Goal: Find specific page/section: Find specific page/section

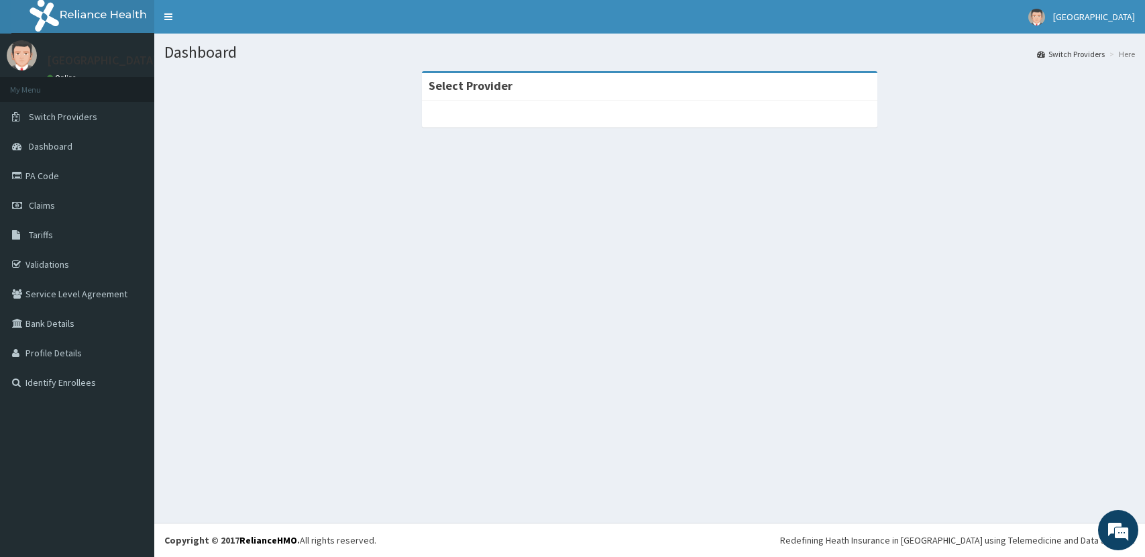
click at [83, 233] on link "Tariffs" at bounding box center [77, 235] width 154 height 30
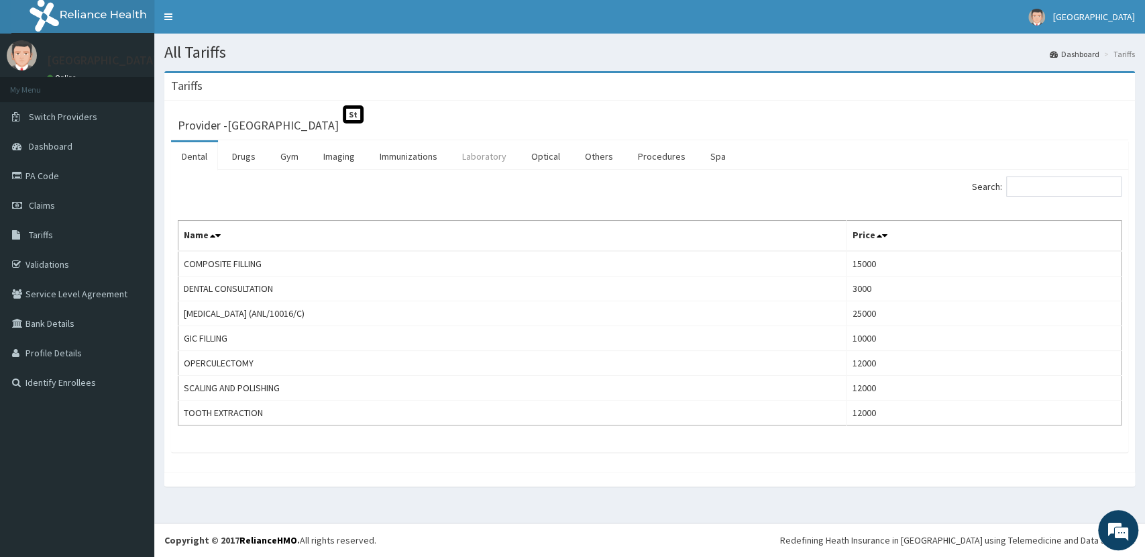
click at [473, 156] on link "Laboratory" at bounding box center [485, 156] width 66 height 28
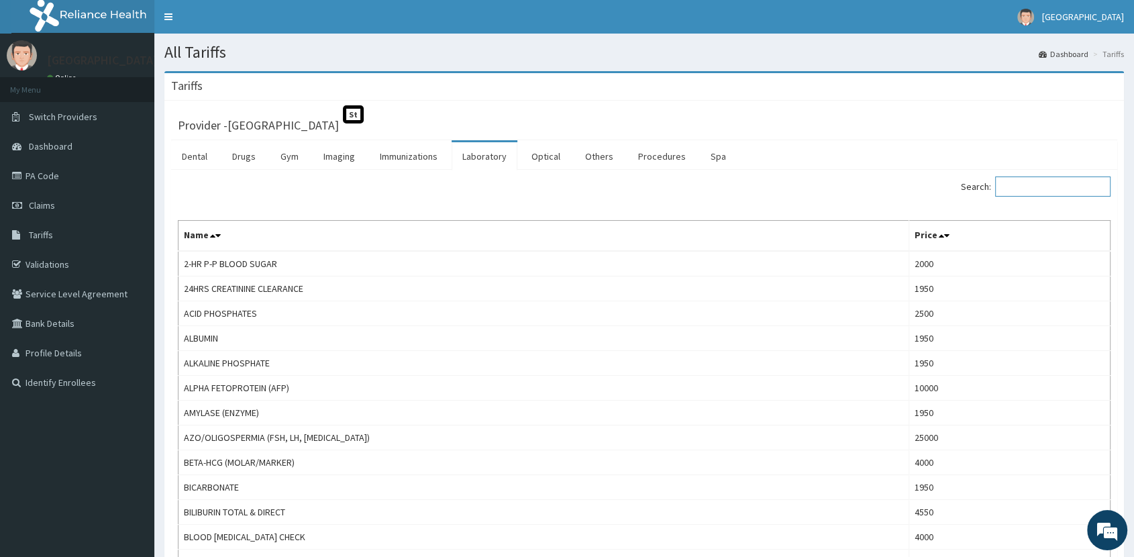
click at [1057, 191] on input "Search:" at bounding box center [1052, 186] width 115 height 20
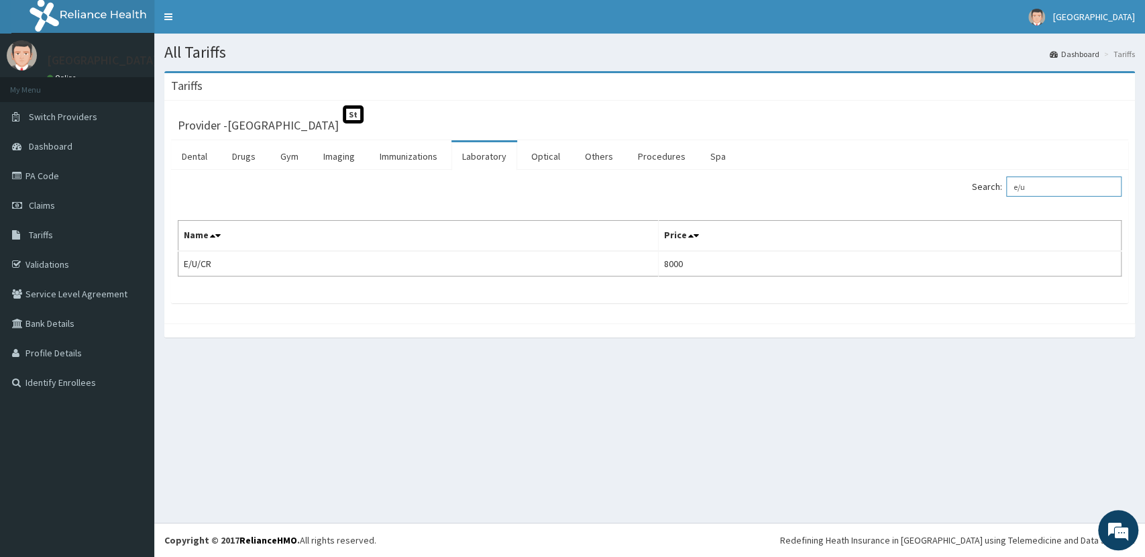
drag, startPoint x: 1057, startPoint y: 191, endPoint x: 959, endPoint y: 205, distance: 98.9
click at [959, 205] on div "Search: e/u Name Price E/U/CR 8000" at bounding box center [650, 226] width 944 height 100
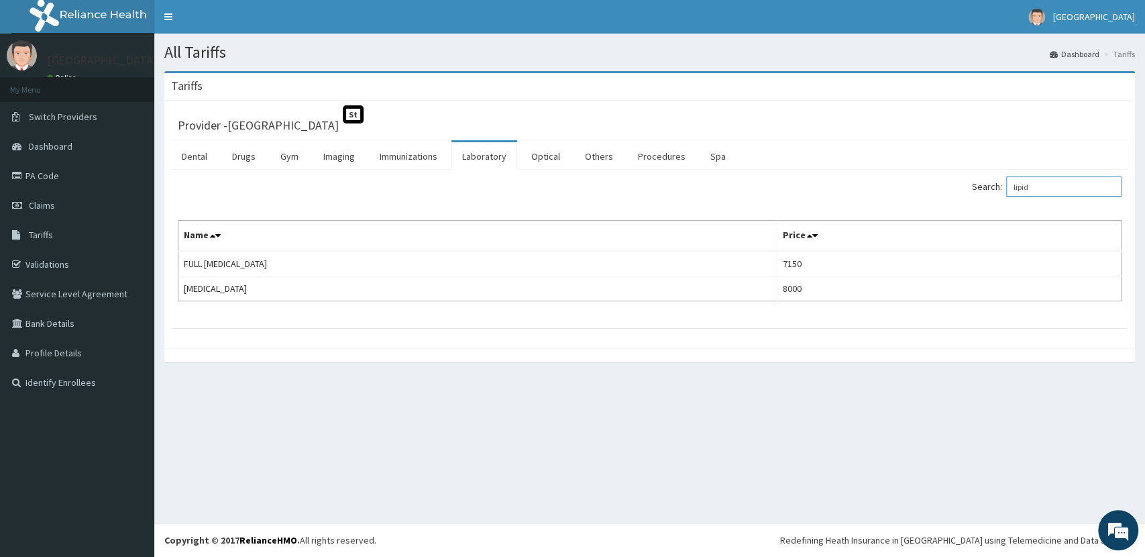
drag, startPoint x: 1046, startPoint y: 183, endPoint x: 1027, endPoint y: 172, distance: 22.6
click at [1029, 176] on input "lipid" at bounding box center [1063, 186] width 115 height 20
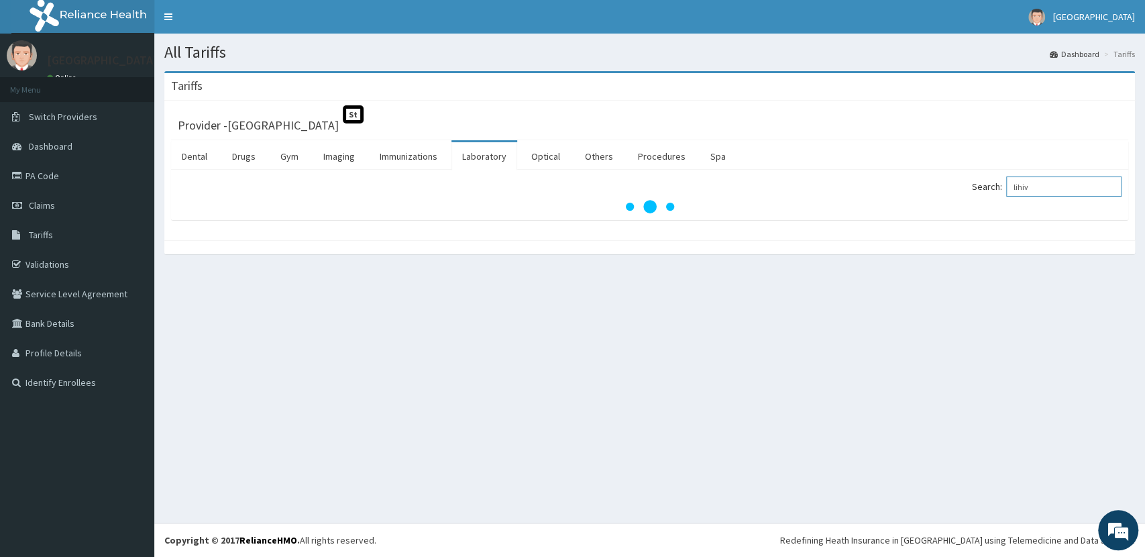
drag, startPoint x: 1057, startPoint y: 185, endPoint x: 955, endPoint y: 215, distance: 106.4
click at [955, 215] on div "Search: lihiv" at bounding box center [649, 195] width 957 height 50
type input "g"
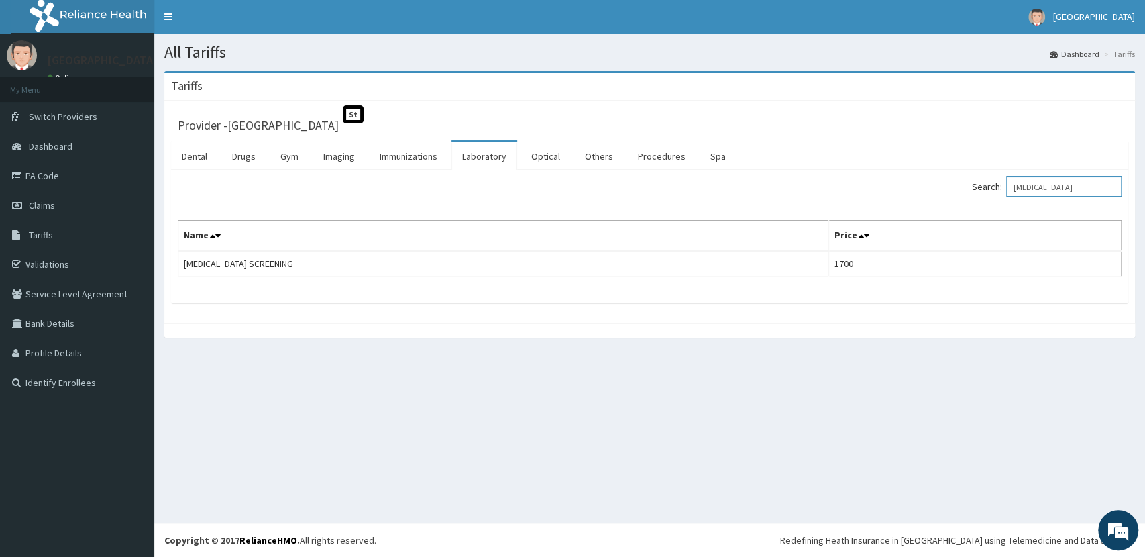
type input "hiv"
